Goal: Information Seeking & Learning: Learn about a topic

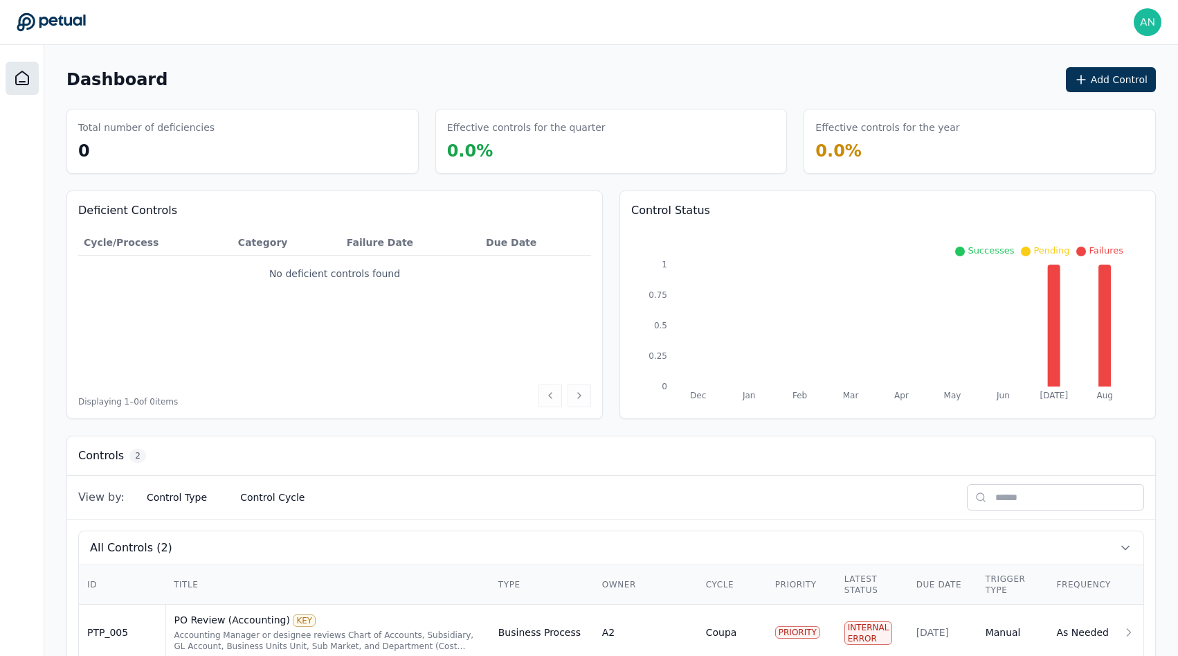
scroll to position [94, 0]
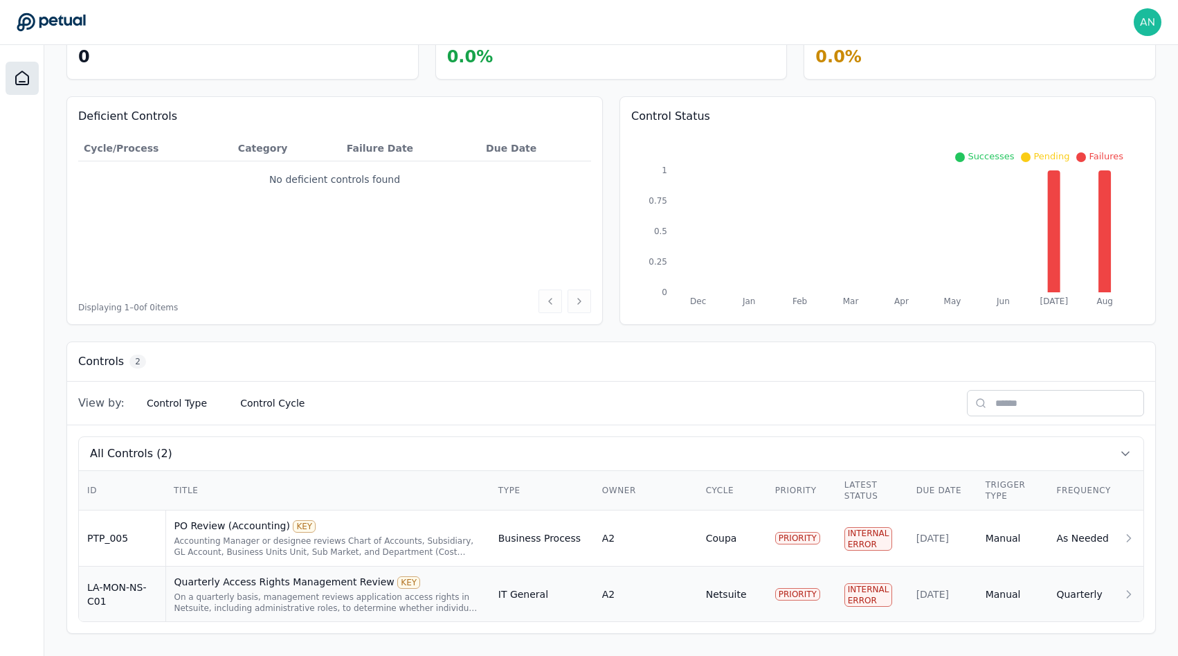
click at [159, 586] on td "LA-MON-NS-C01" at bounding box center [122, 594] width 87 height 56
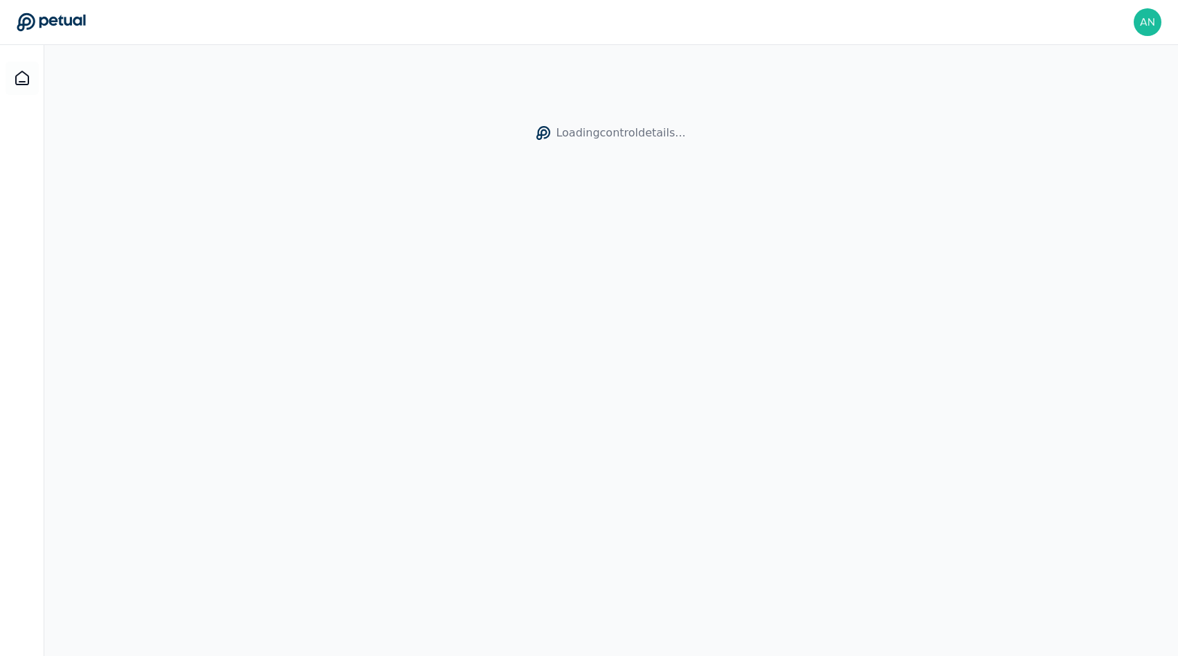
scroll to position [45, 0]
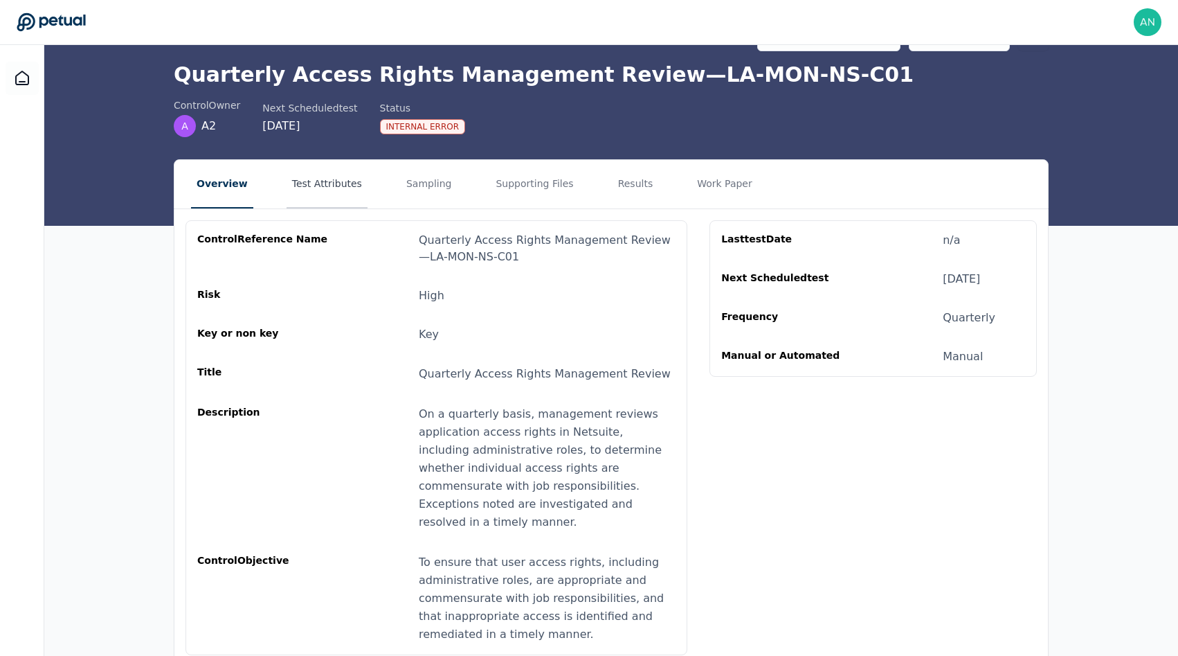
click at [312, 188] on button "Test Attributes" at bounding box center [327, 184] width 81 height 48
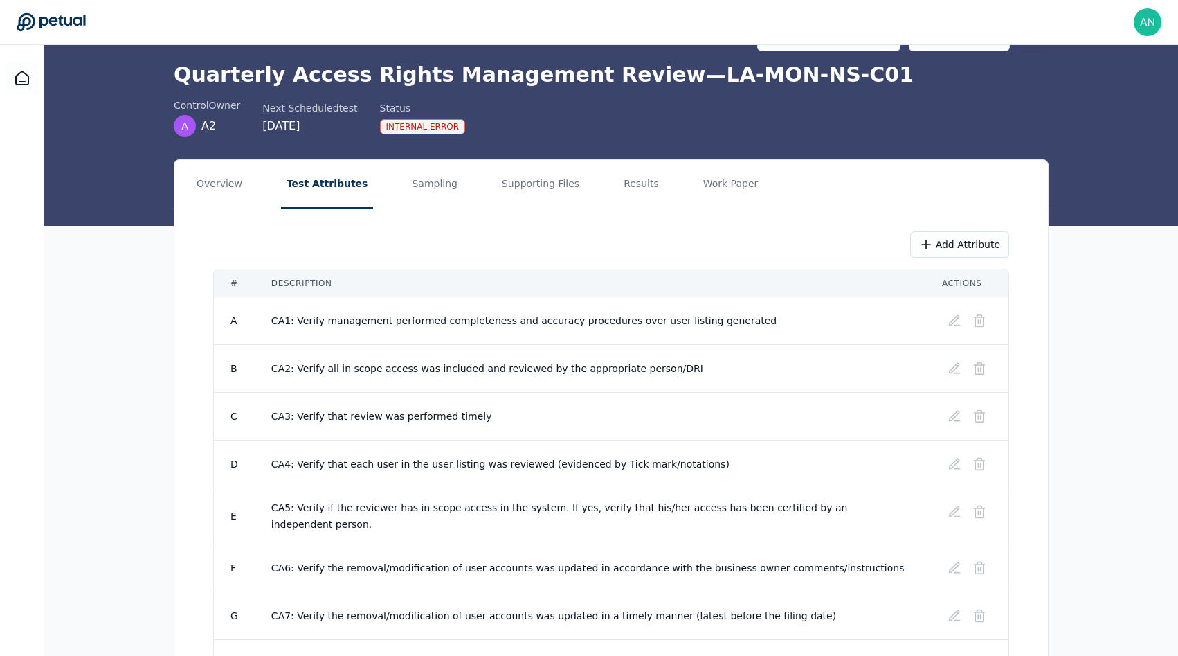
click at [385, 195] on nav "Overview Test Attributes Sampling Supporting Files Results Work Paper" at bounding box center [611, 184] width 874 height 48
click at [389, 195] on nav "Overview Test Attributes Sampling Supporting Files Results Work Paper" at bounding box center [611, 184] width 874 height 48
click at [407, 179] on button "Sampling" at bounding box center [434, 184] width 57 height 48
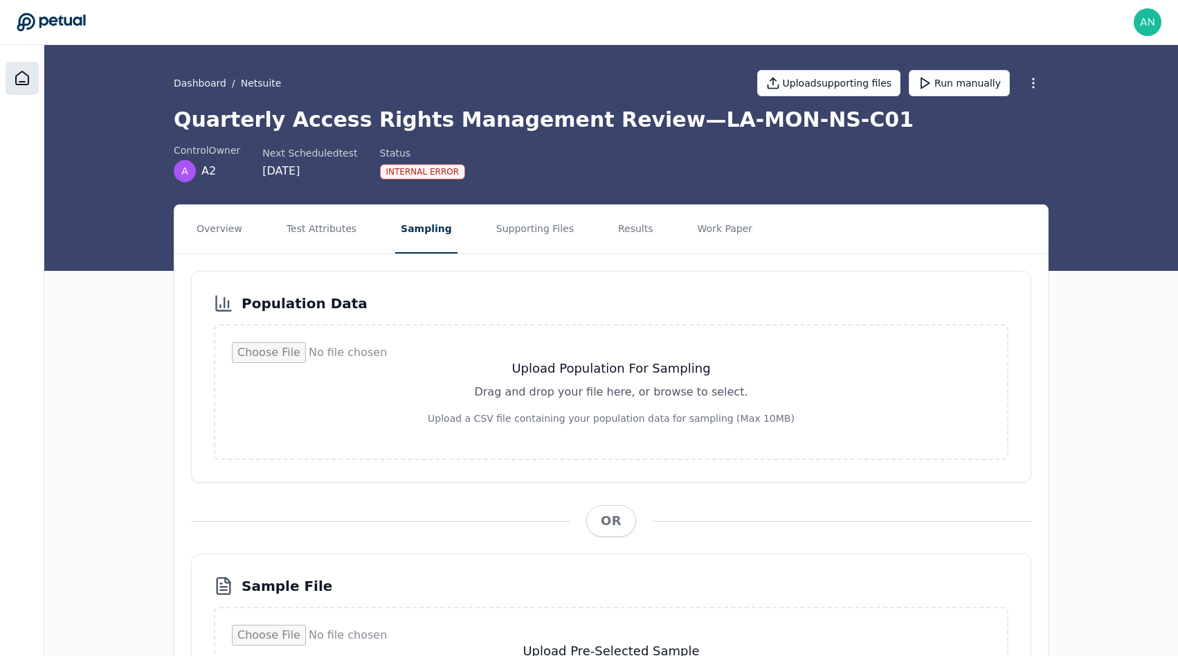
click at [19, 71] on icon at bounding box center [22, 78] width 17 height 17
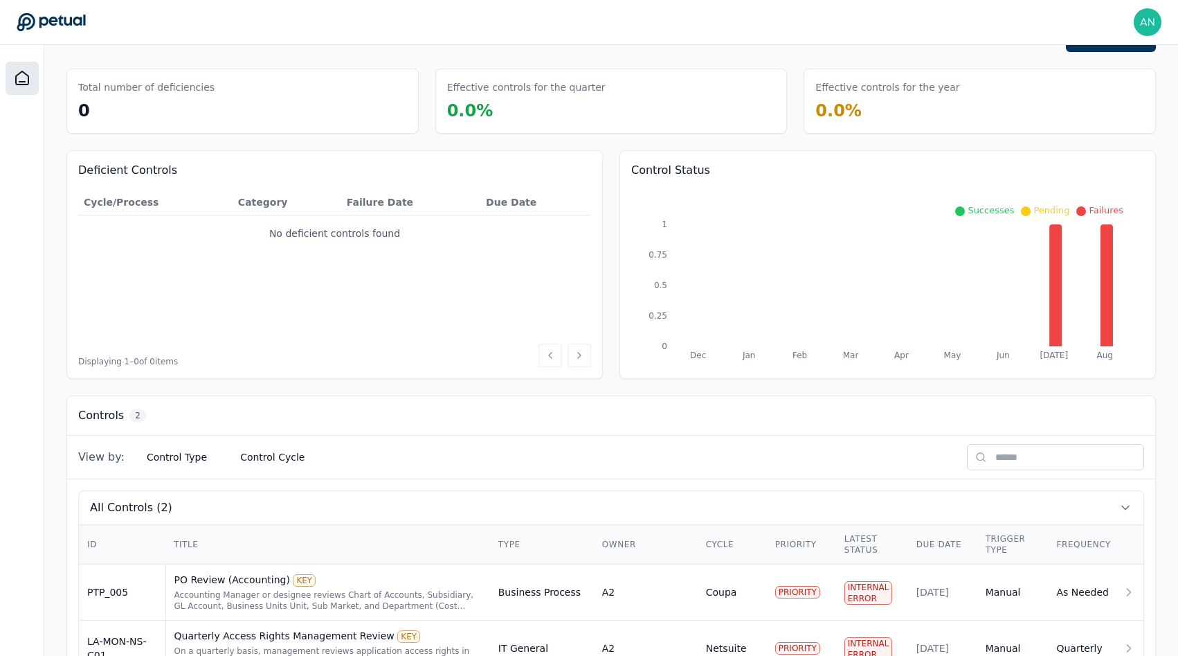
scroll to position [94, 0]
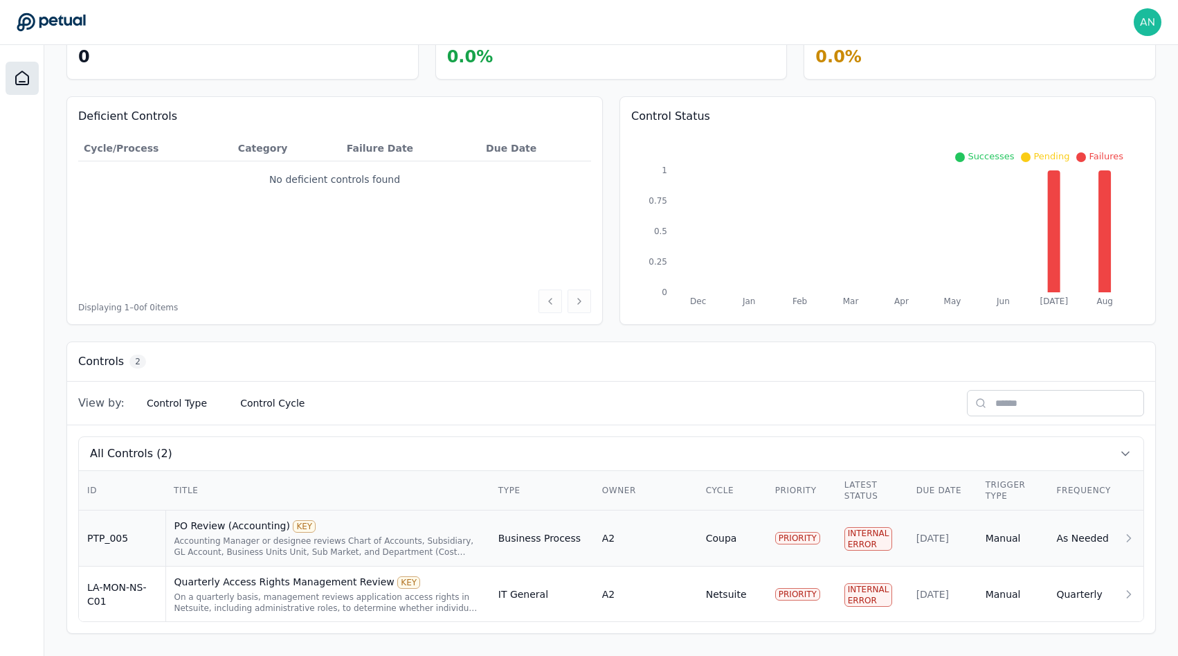
click at [127, 544] on td "PTP_005" at bounding box center [122, 538] width 87 height 56
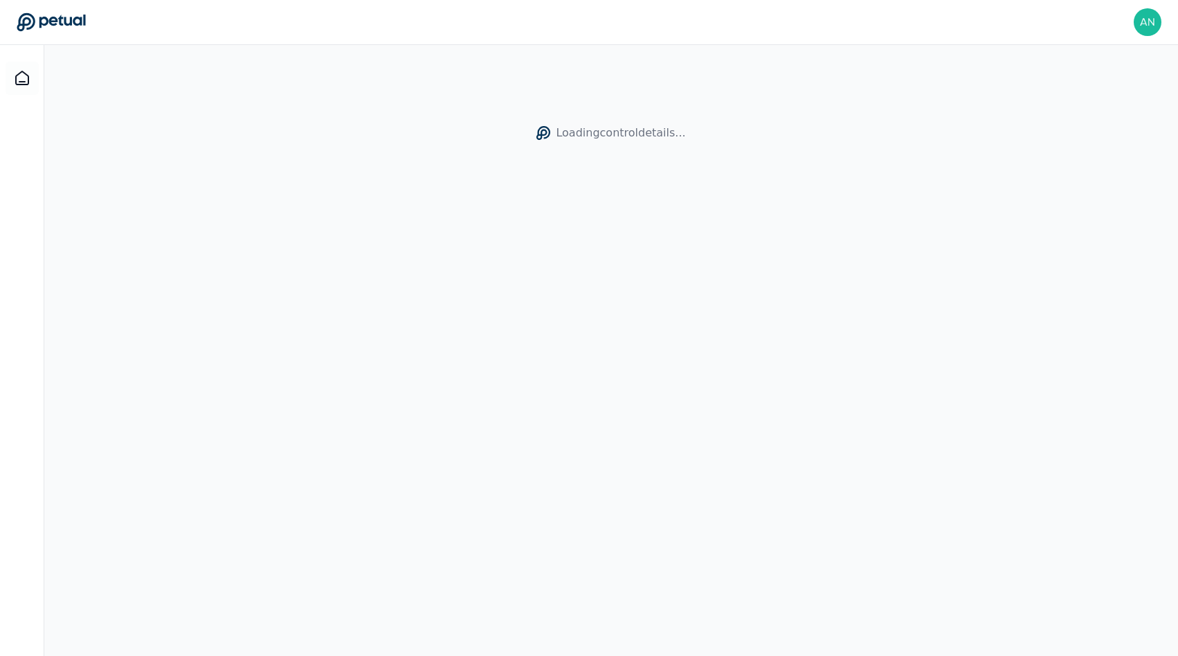
scroll to position [30, 0]
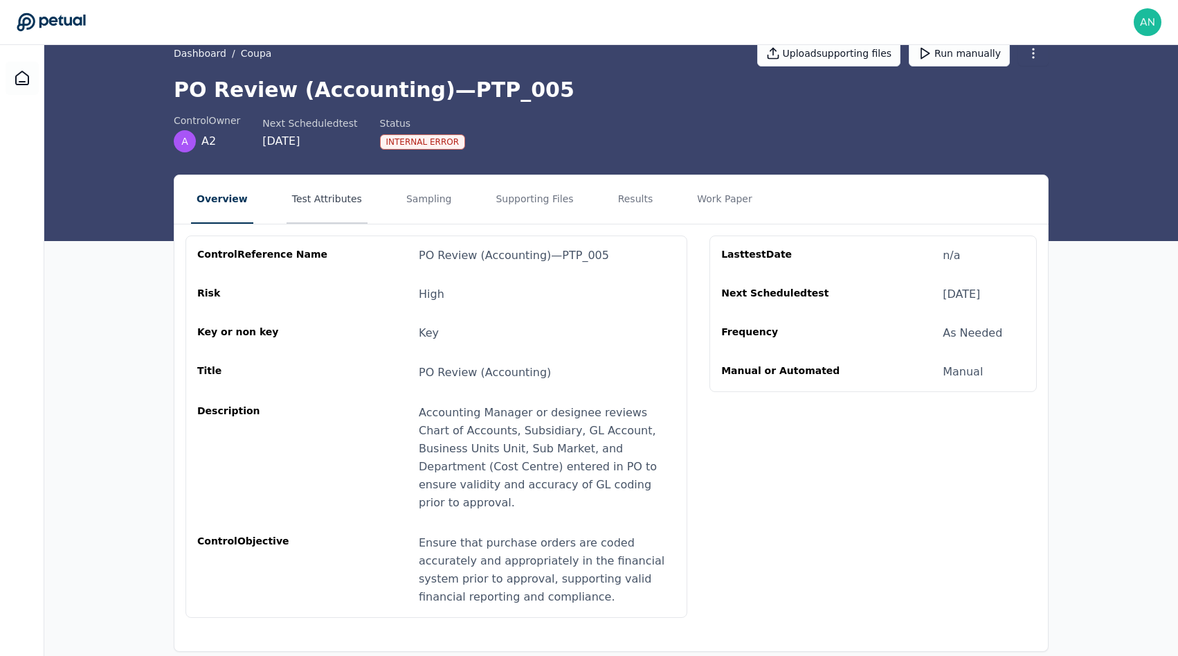
click at [300, 210] on button "Test Attributes" at bounding box center [327, 199] width 81 height 48
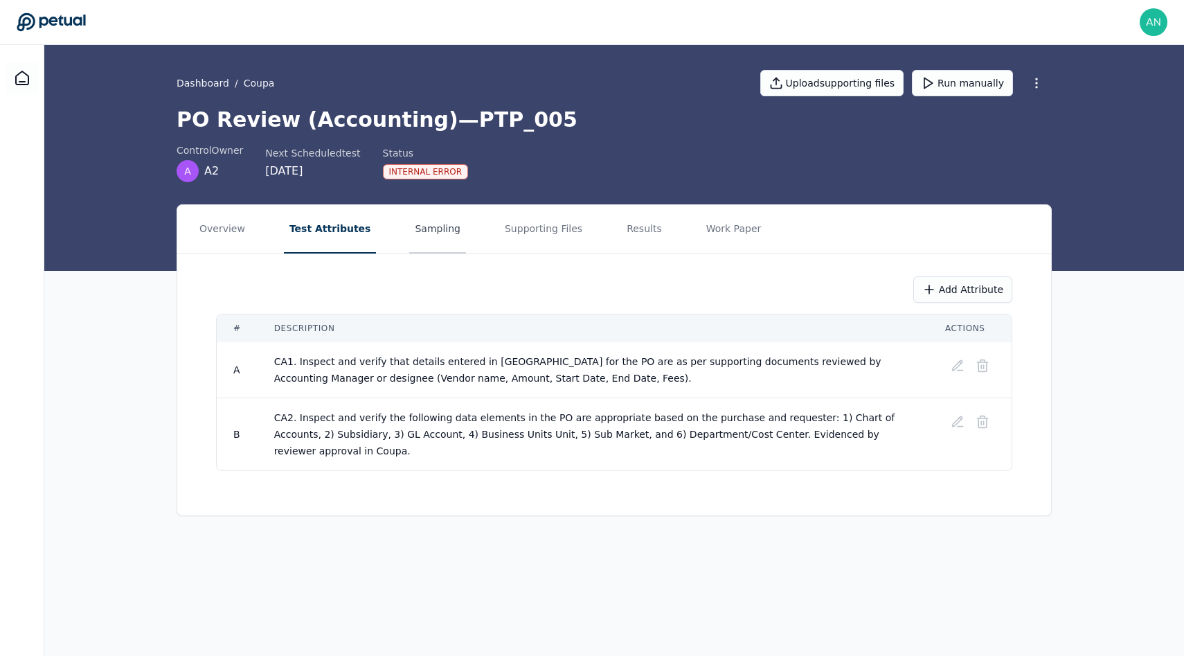
click at [420, 231] on button "Sampling" at bounding box center [437, 229] width 57 height 48
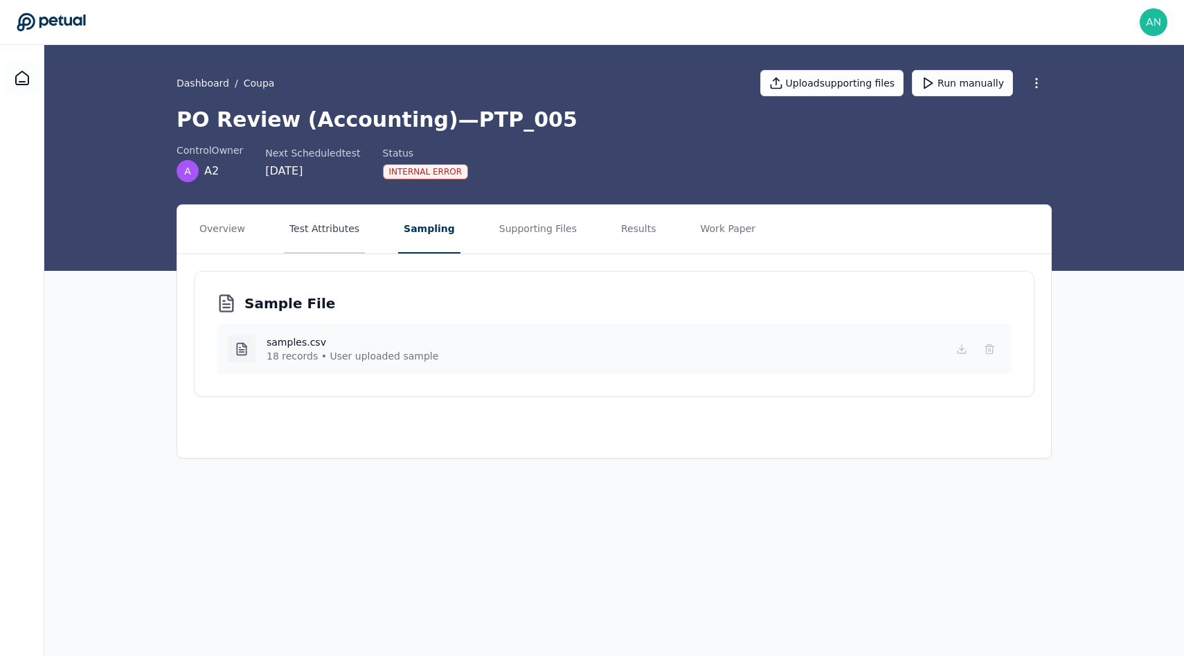
click at [311, 251] on button "Test Attributes" at bounding box center [324, 229] width 81 height 48
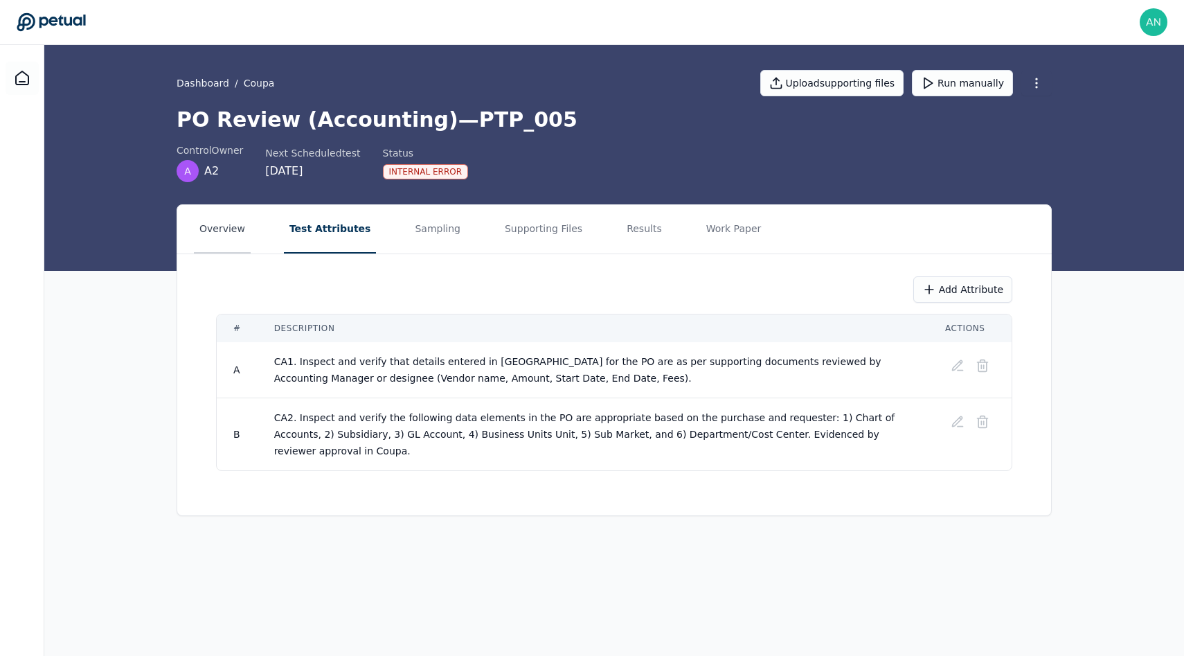
click at [233, 219] on button "Overview" at bounding box center [222, 229] width 57 height 48
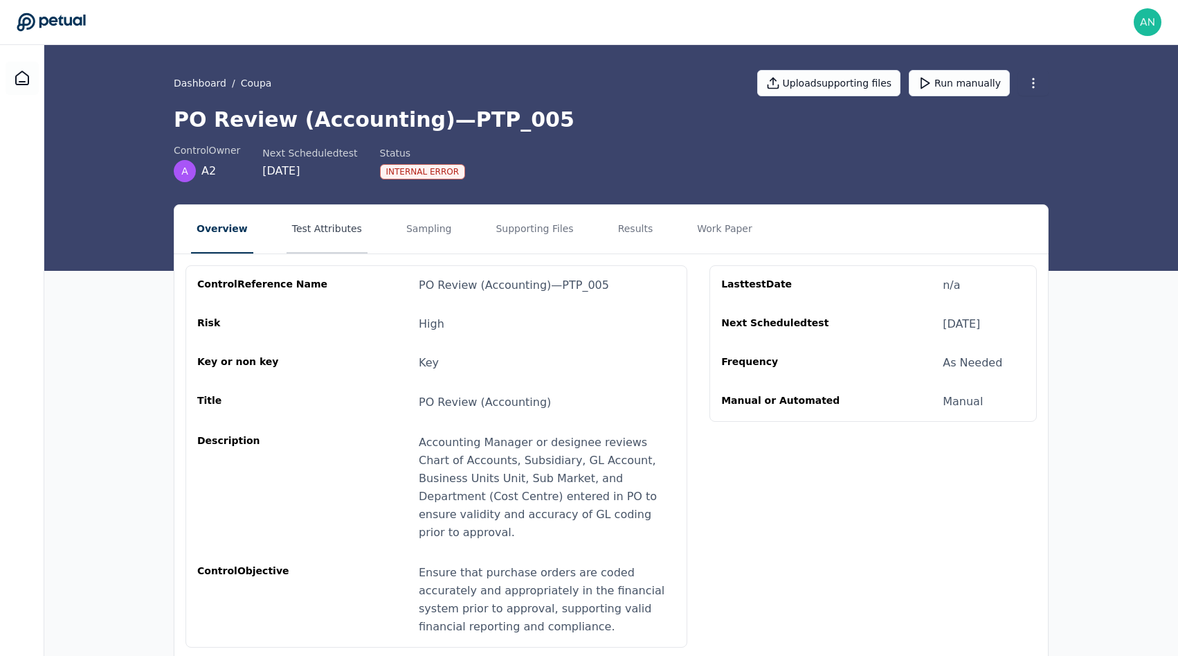
click at [351, 240] on button "Test Attributes" at bounding box center [327, 229] width 81 height 48
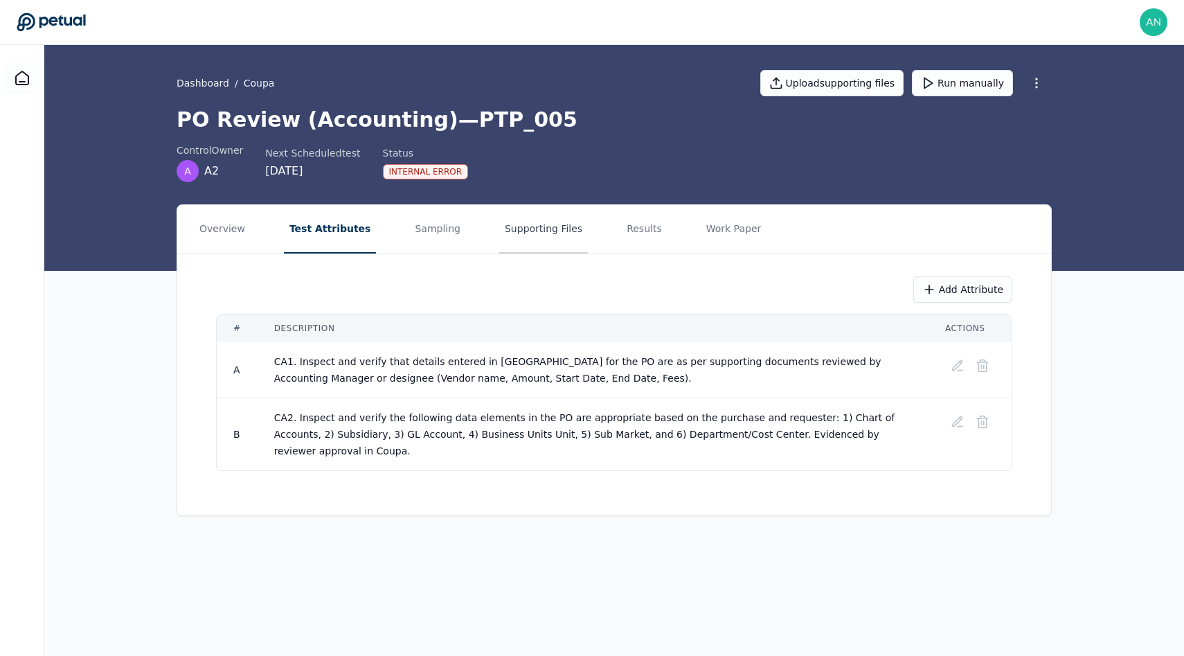
click at [559, 240] on button "Supporting Files" at bounding box center [543, 229] width 89 height 48
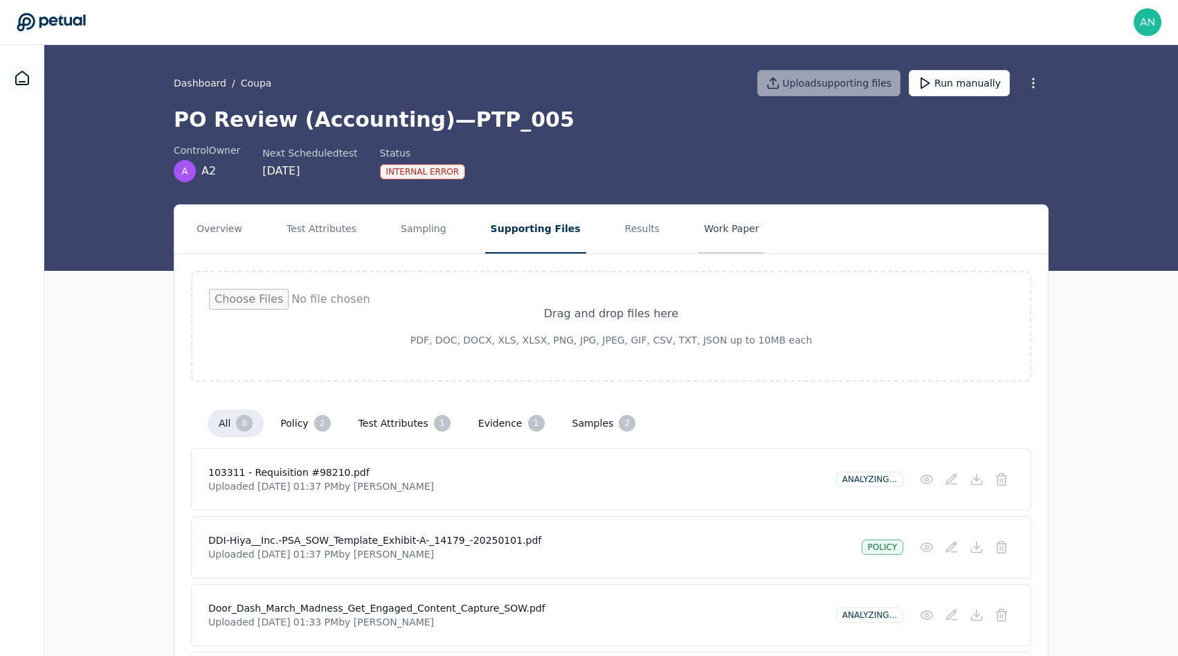
click at [704, 243] on button "Work Paper" at bounding box center [731, 229] width 66 height 48
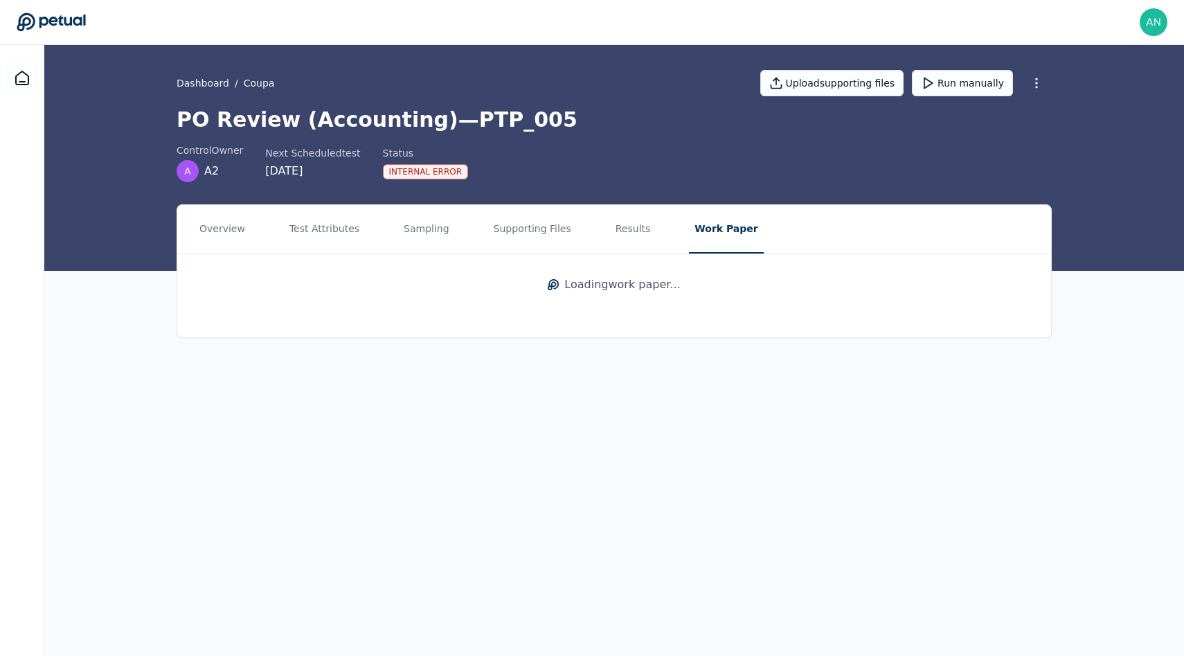
click at [452, 237] on nav "Overview Test Attributes Sampling Supporting Files Results Work Paper" at bounding box center [614, 229] width 874 height 48
click at [507, 233] on button "Supporting Files" at bounding box center [532, 229] width 89 height 48
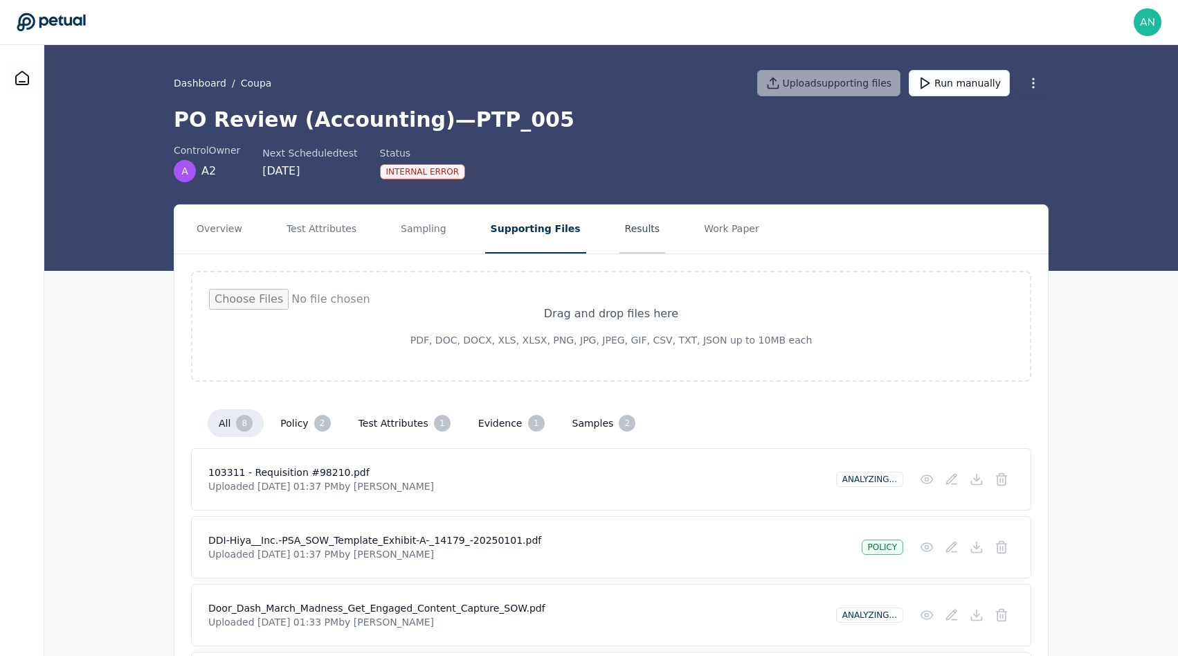
click at [620, 229] on button "Results" at bounding box center [643, 229] width 46 height 48
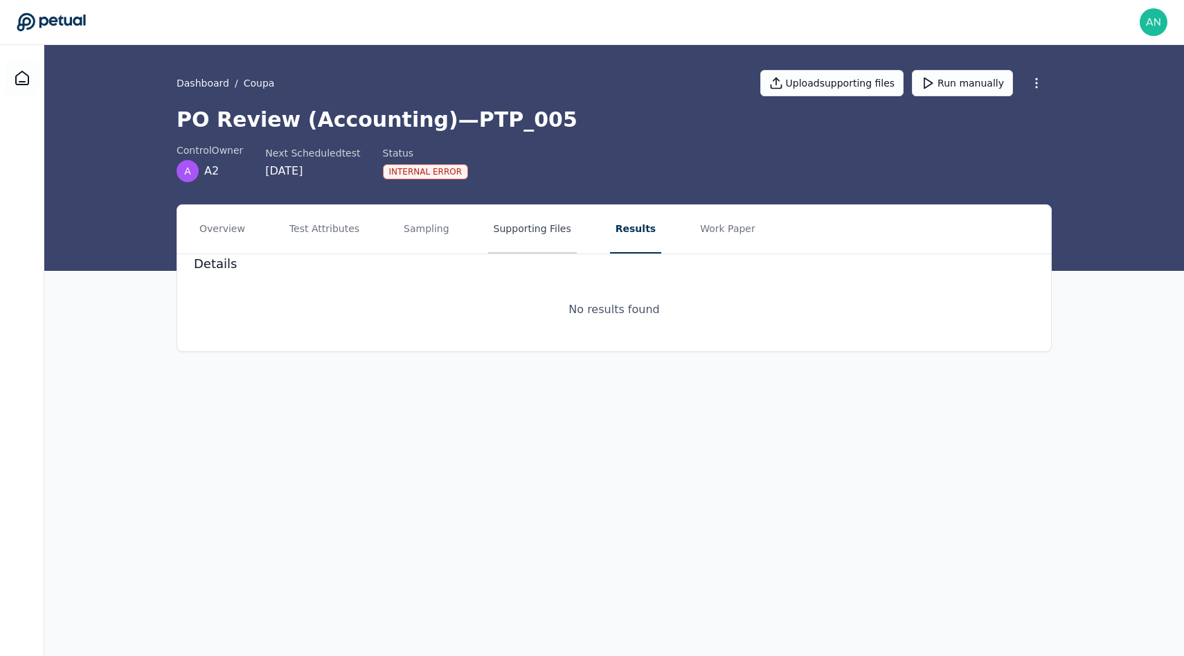
click at [534, 229] on button "Supporting Files" at bounding box center [532, 229] width 89 height 48
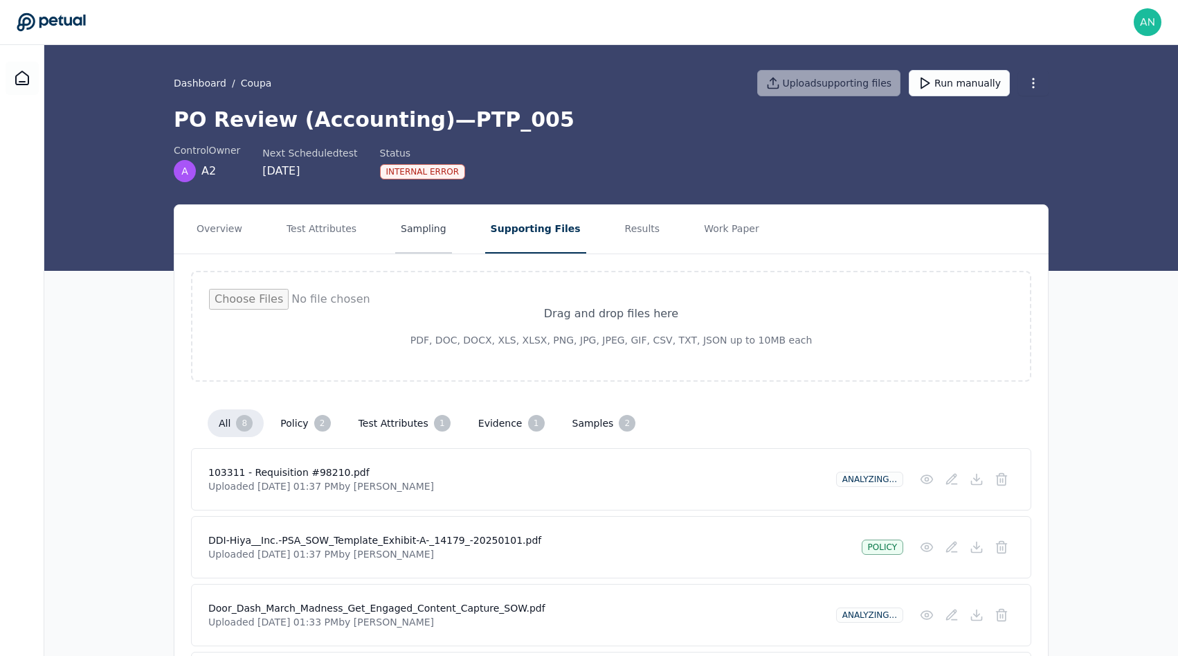
click at [440, 233] on button "Sampling" at bounding box center [423, 229] width 57 height 48
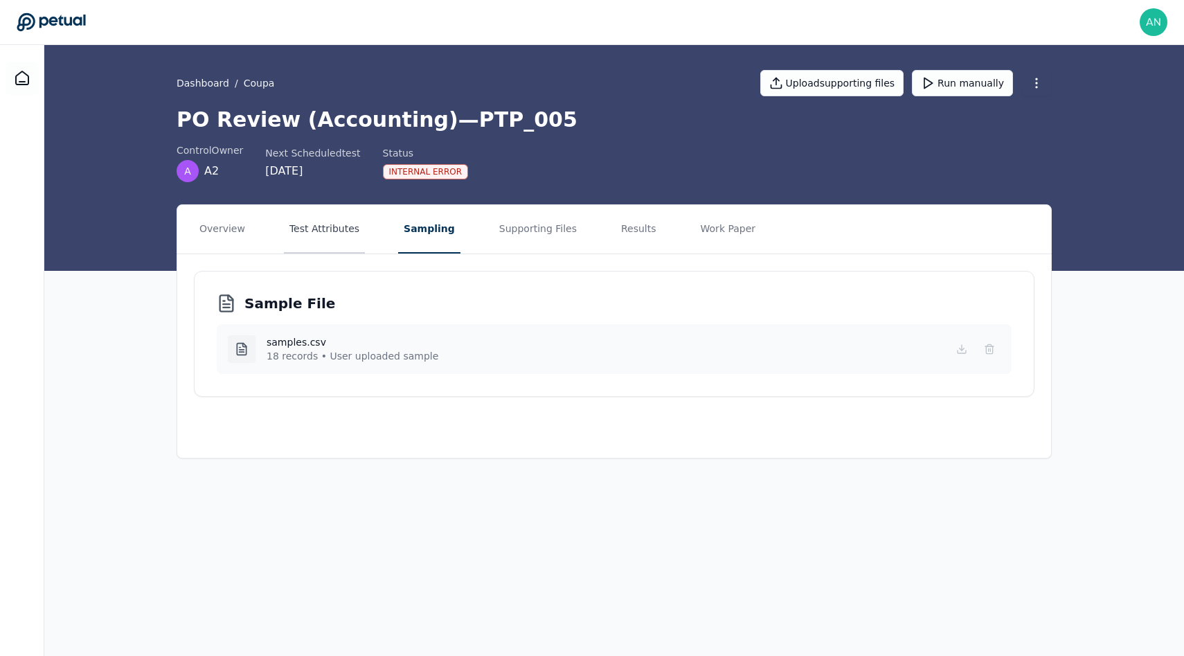
click at [340, 232] on button "Test Attributes" at bounding box center [324, 229] width 81 height 48
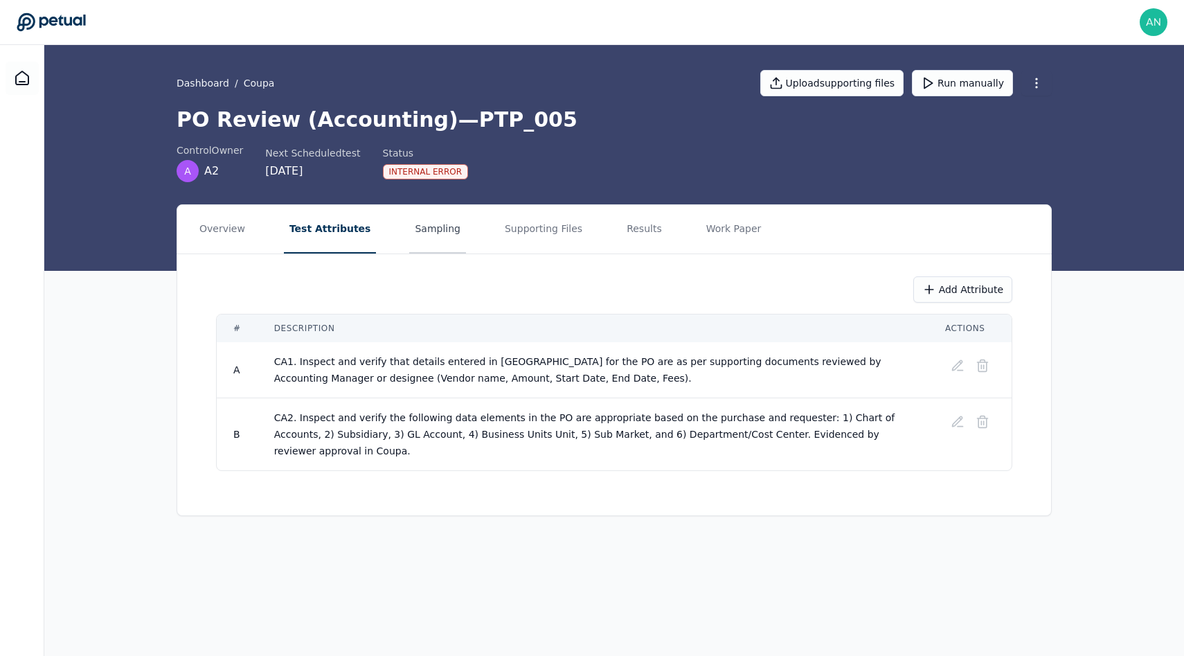
click at [409, 233] on button "Sampling" at bounding box center [437, 229] width 57 height 48
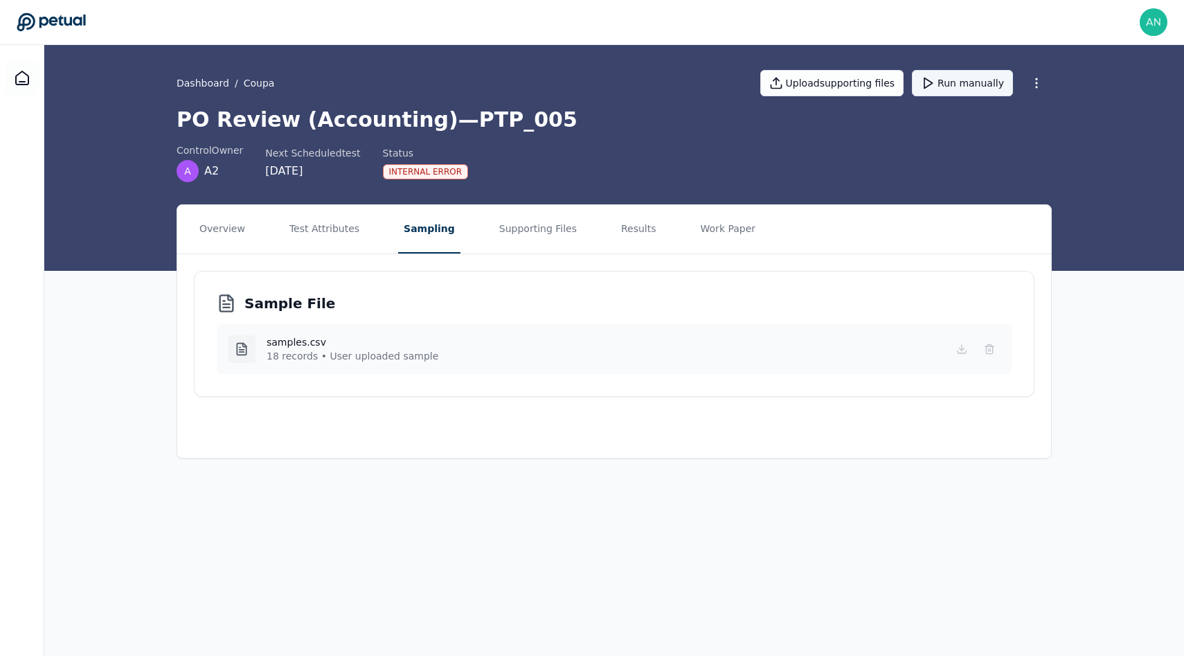
click at [953, 87] on button "Run manually" at bounding box center [962, 83] width 101 height 26
click at [16, 80] on icon at bounding box center [22, 78] width 17 height 17
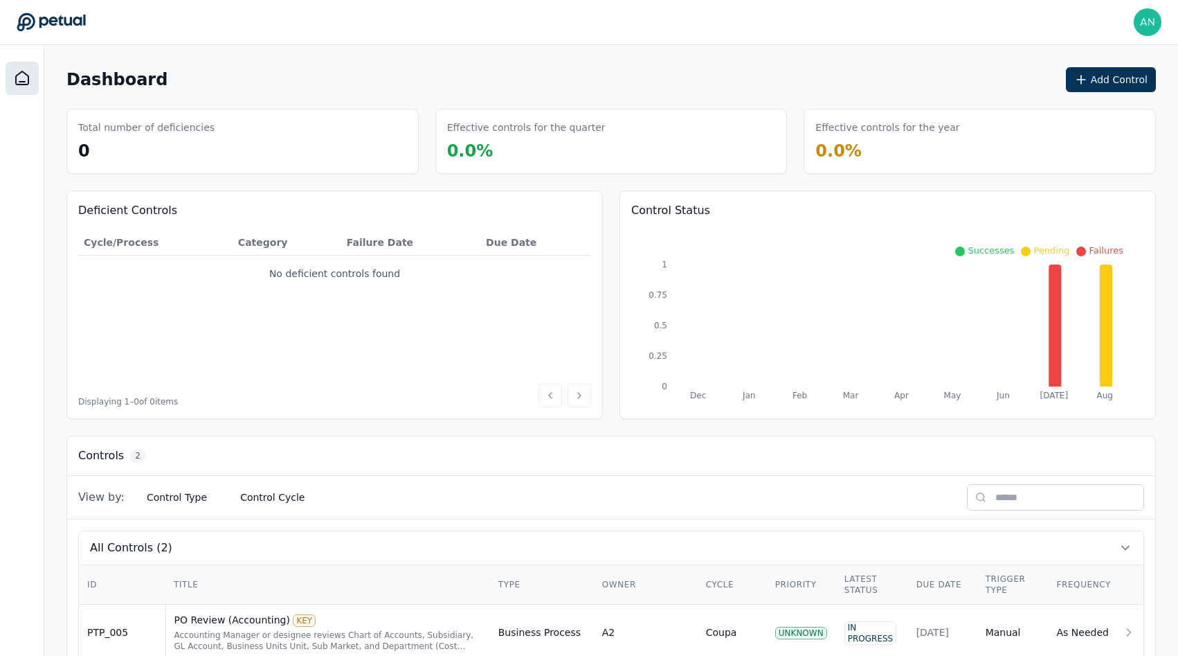
scroll to position [94, 0]
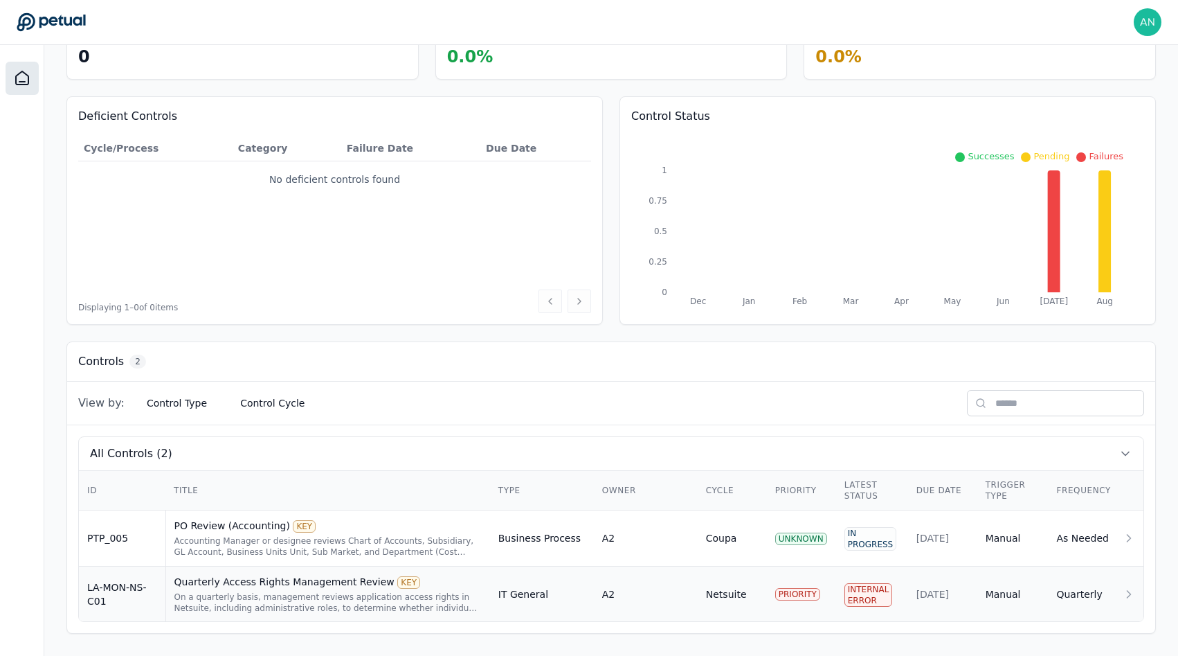
click at [242, 597] on div "On a quarterly basis, management reviews application access rights in Netsuite,…" at bounding box center [327, 602] width 307 height 22
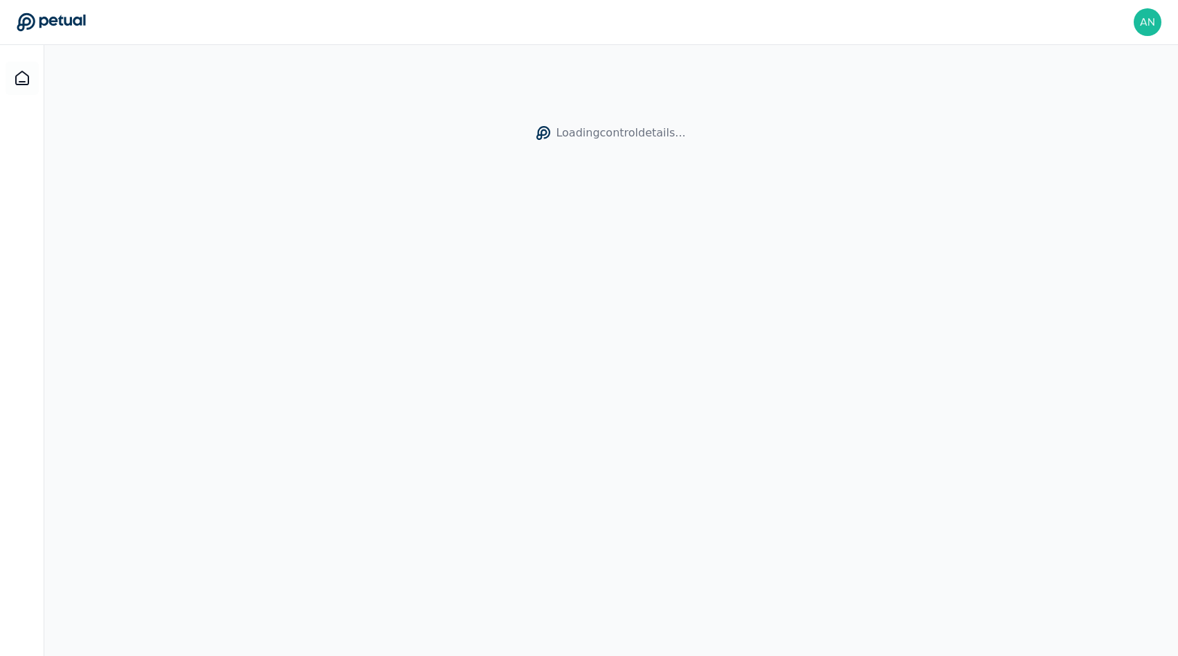
scroll to position [45, 0]
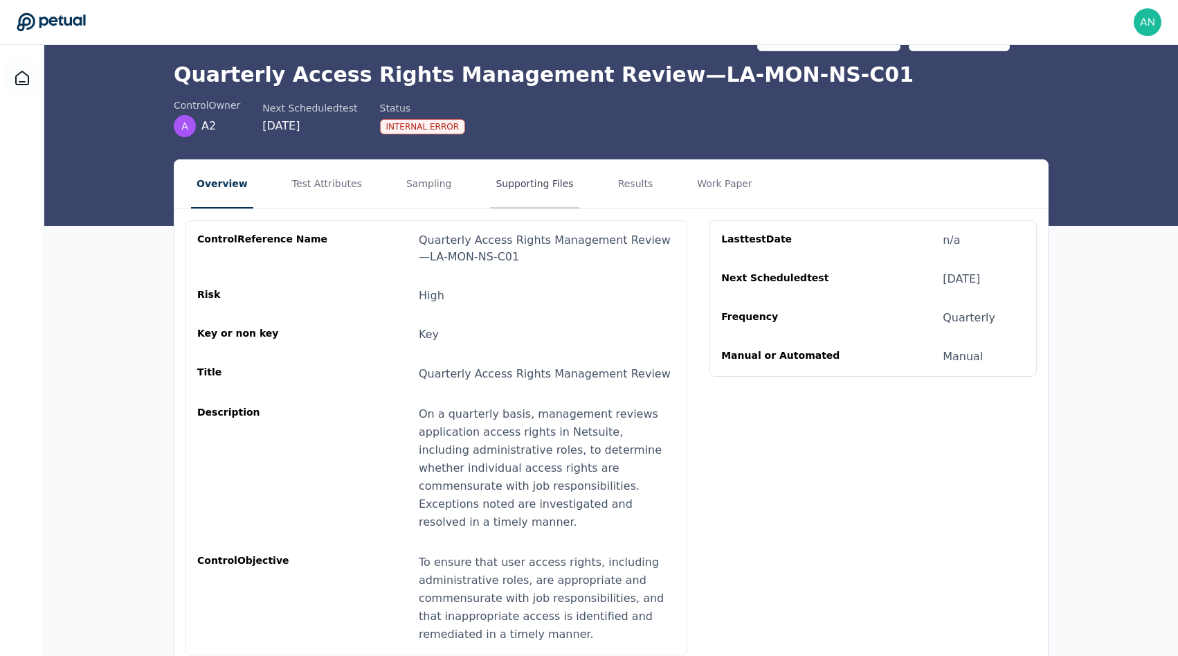
click at [491, 188] on button "Supporting Files" at bounding box center [534, 184] width 89 height 48
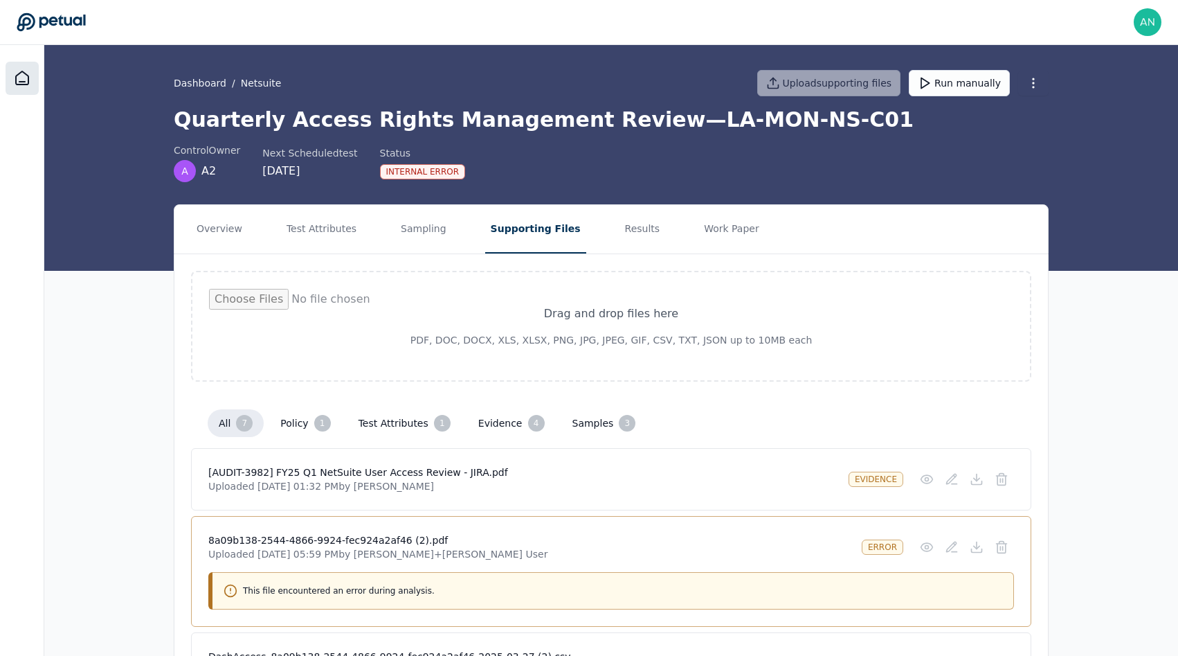
click at [29, 78] on icon at bounding box center [22, 78] width 17 height 17
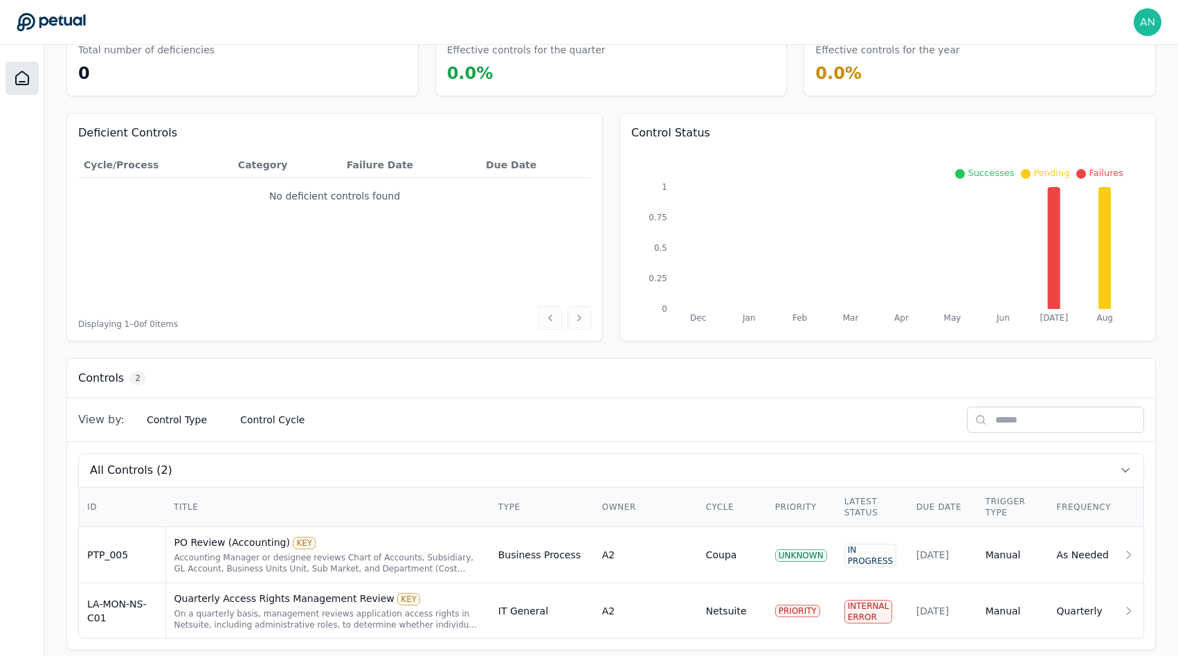
scroll to position [94, 0]
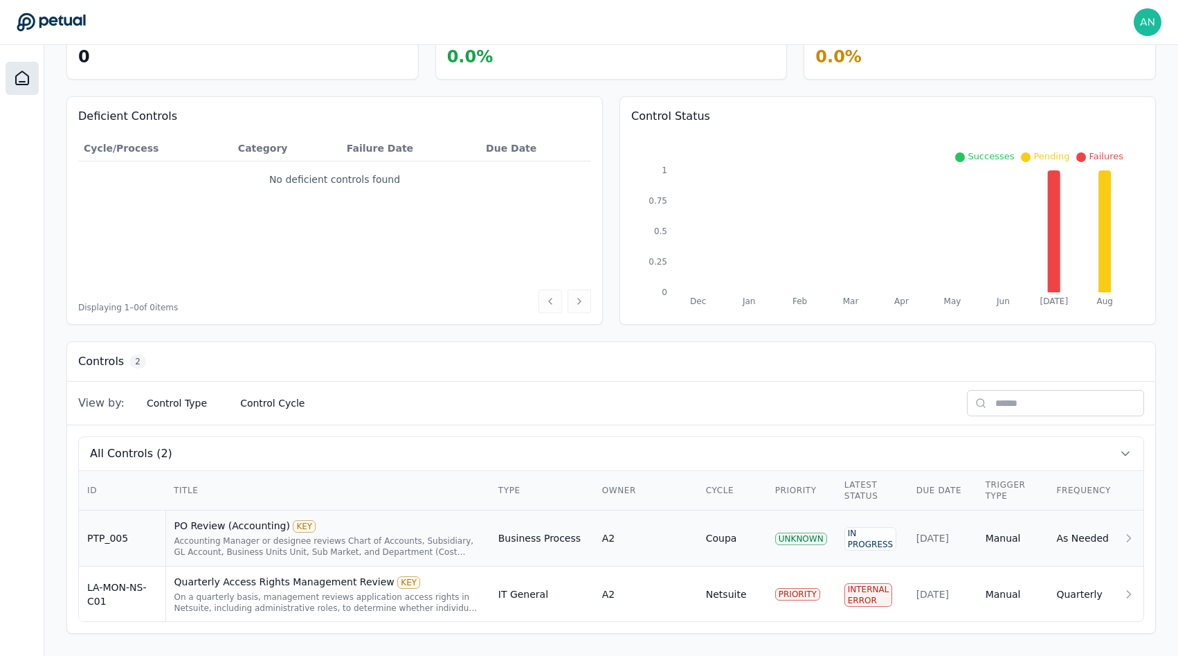
click at [358, 545] on div "Accounting Manager or designee reviews Chart of Accounts, Subsidiary, GL Accoun…" at bounding box center [327, 546] width 307 height 22
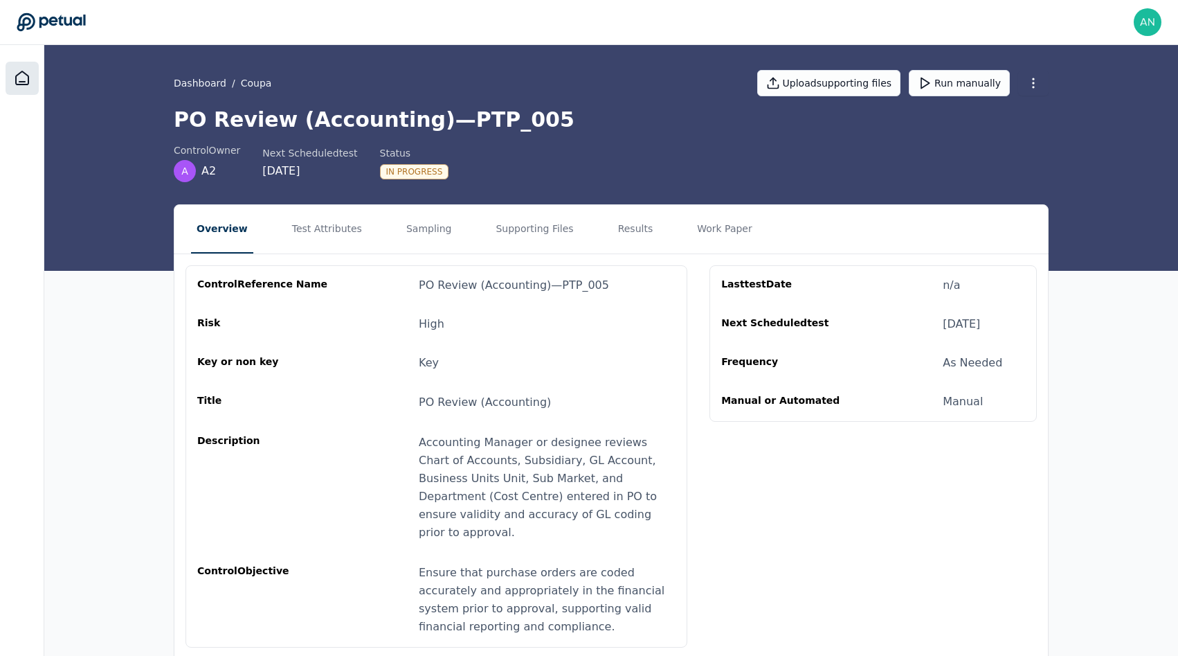
click at [30, 78] on div at bounding box center [22, 78] width 33 height 33
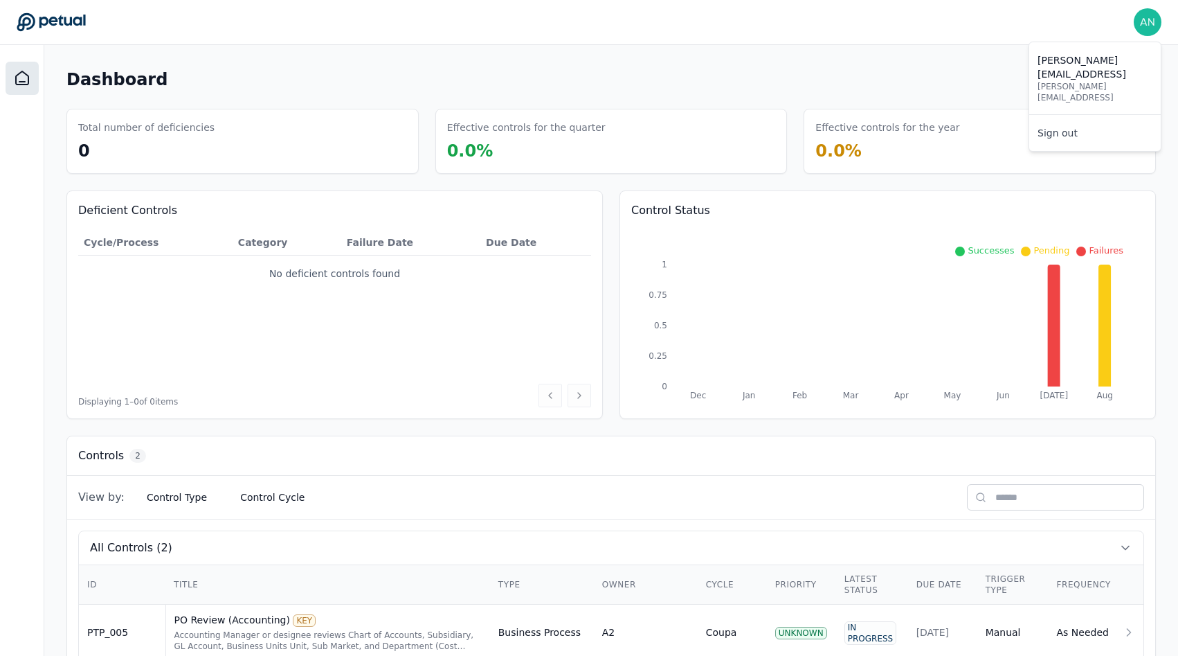
scroll to position [94, 0]
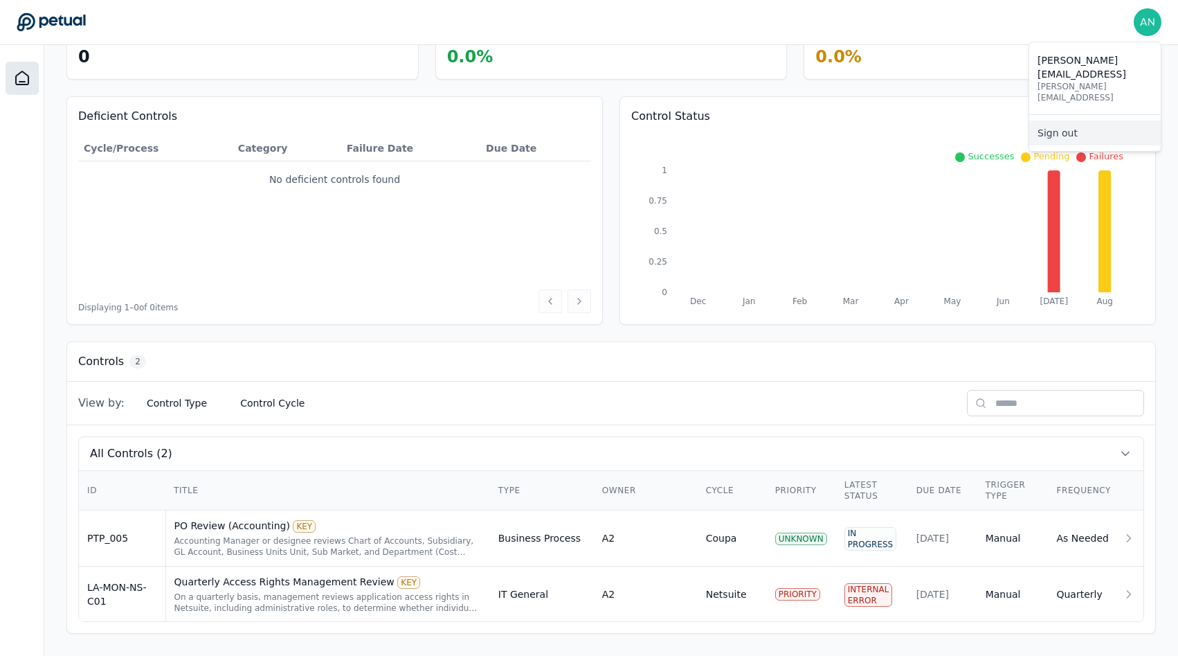
click at [1065, 120] on link "Sign out" at bounding box center [1095, 132] width 132 height 25
